Goal: Information Seeking & Learning: Learn about a topic

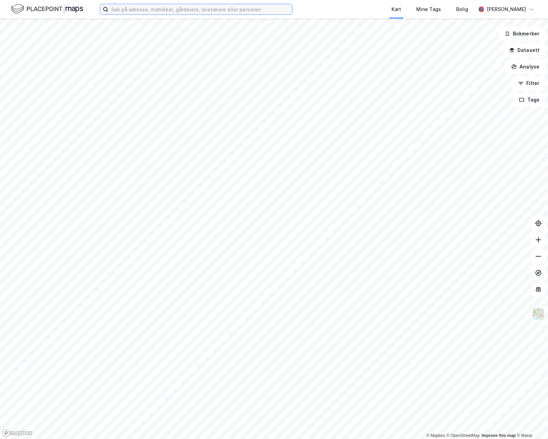
click at [158, 13] on input at bounding box center [200, 9] width 184 height 10
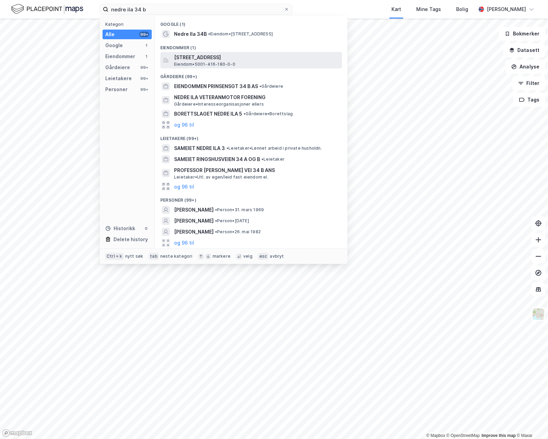
click at [218, 58] on span "[STREET_ADDRESS]" at bounding box center [256, 57] width 165 height 8
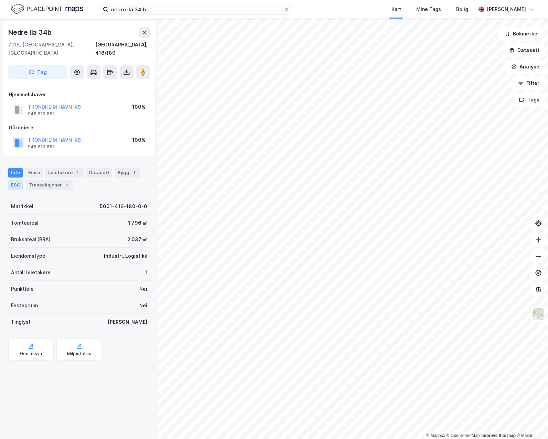
click at [20, 180] on div "ESG" at bounding box center [15, 185] width 15 height 10
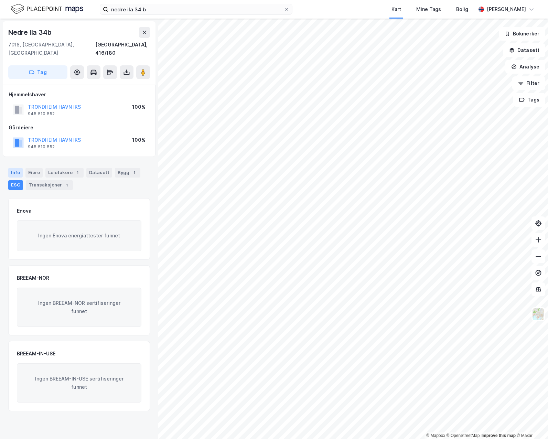
click at [18, 168] on div "Info" at bounding box center [15, 173] width 14 height 10
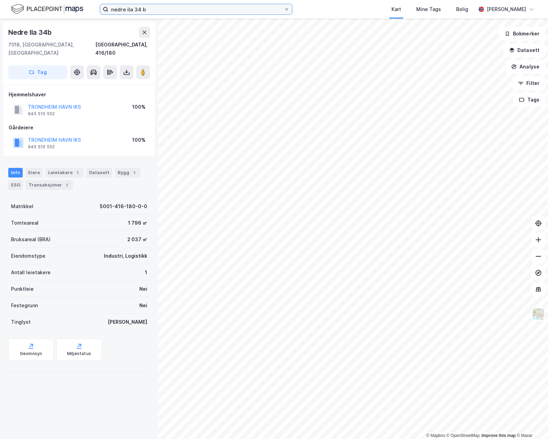
click at [166, 10] on input "nedre ila 34 b" at bounding box center [195, 9] width 175 height 10
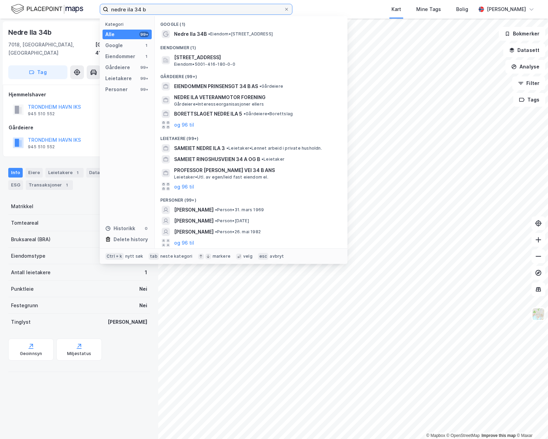
click at [166, 10] on input "nedre ila 34 b" at bounding box center [195, 9] width 175 height 10
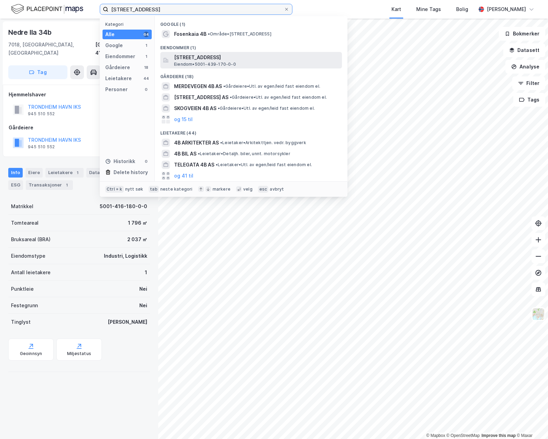
type input "[STREET_ADDRESS]"
click at [209, 53] on span "[STREET_ADDRESS]" at bounding box center [256, 57] width 165 height 8
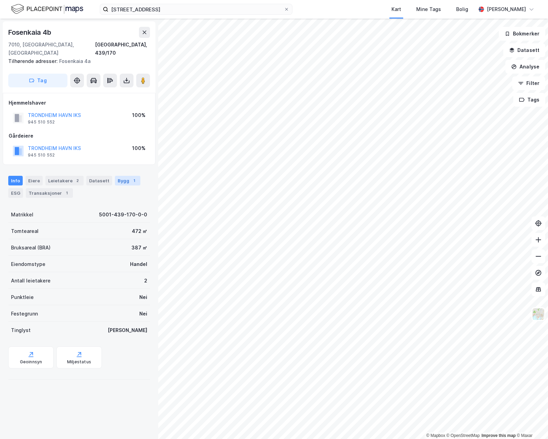
click at [131, 177] on div "1" at bounding box center [134, 180] width 7 height 7
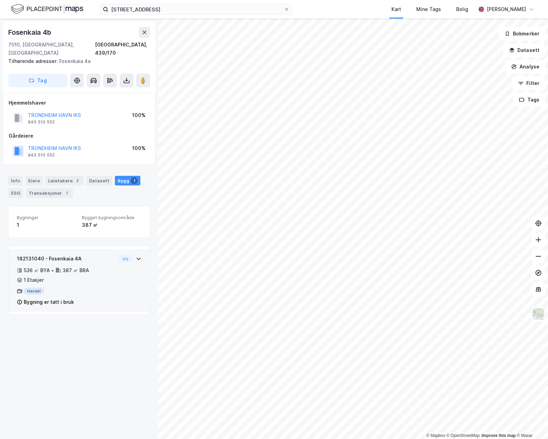
click at [127, 249] on div "182131040 - Fosenkaia 4A 536 ㎡ BYA • 387 ㎡ BRA • 1 Etasjer Handel Bygning er ta…" at bounding box center [79, 280] width 141 height 63
click at [122, 254] on button "Vis" at bounding box center [125, 258] width 15 height 8
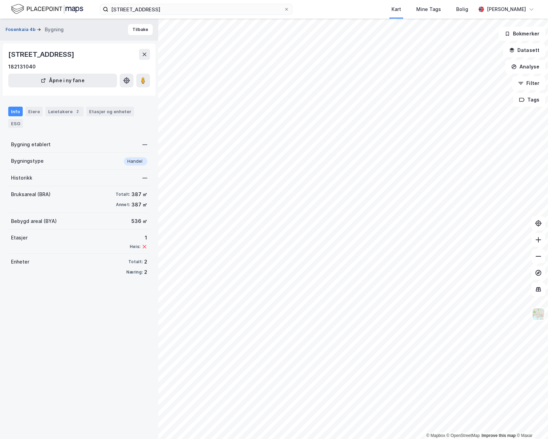
click at [28, 26] on button "Fosenkaia 4b" at bounding box center [20, 29] width 31 height 7
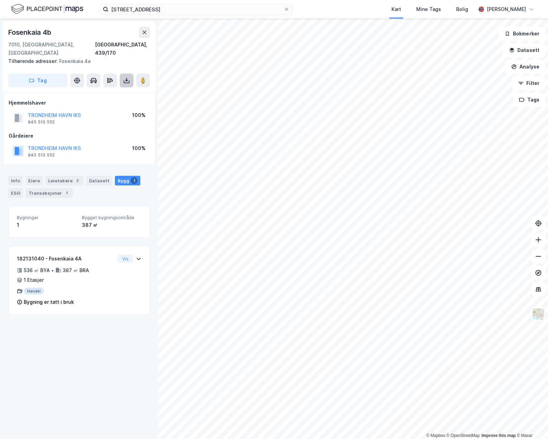
click at [127, 77] on icon at bounding box center [126, 80] width 7 height 7
click at [111, 89] on div "Last ned grunnbok" at bounding box center [96, 94] width 73 height 11
click at [104, 102] on div "Last ned matrikkelrapport" at bounding box center [101, 104] width 57 height 5
click at [16, 188] on div "ESG" at bounding box center [15, 193] width 15 height 10
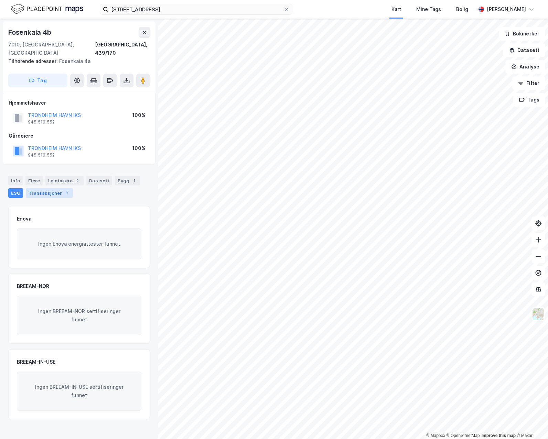
click at [48, 188] on div "Transaksjoner 1" at bounding box center [49, 193] width 47 height 10
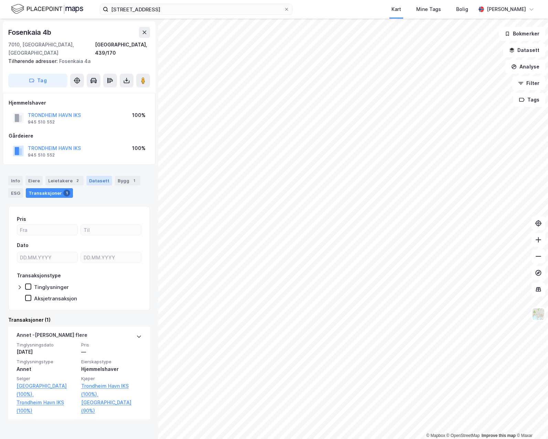
click at [100, 176] on div "Datasett" at bounding box center [99, 181] width 26 height 10
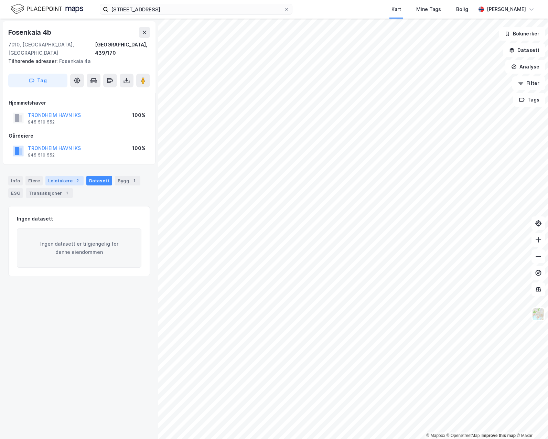
click at [55, 176] on div "Leietakere 2" at bounding box center [64, 181] width 38 height 10
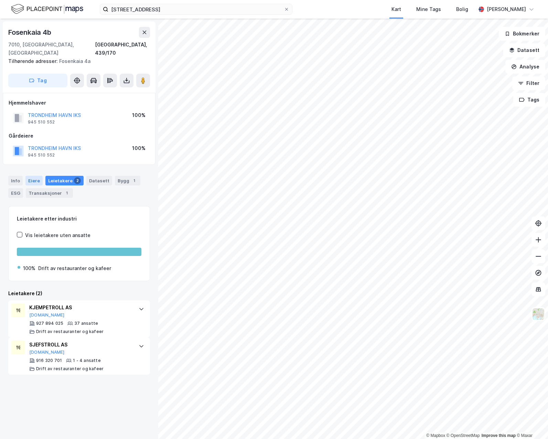
click at [32, 176] on div "Eiere" at bounding box center [33, 181] width 17 height 10
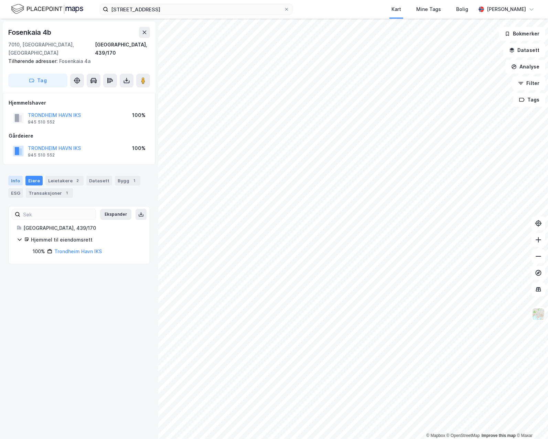
click at [12, 176] on div "Info" at bounding box center [15, 181] width 14 height 10
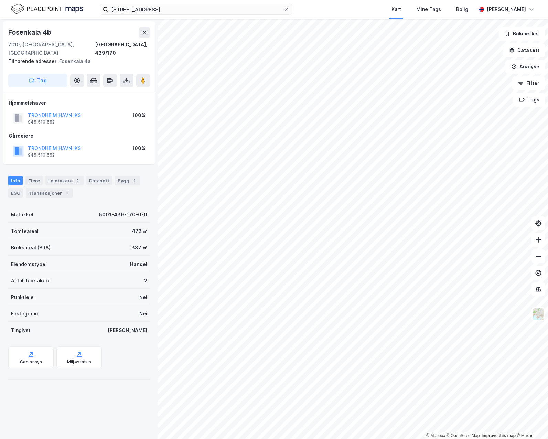
click at [70, 57] on div "Tilhørende adresser: [STREET_ADDRESS]" at bounding box center [76, 61] width 136 height 8
click at [39, 58] on span "Tilhørende adresser:" at bounding box center [33, 61] width 51 height 6
